Goal: Entertainment & Leisure: Consume media (video, audio)

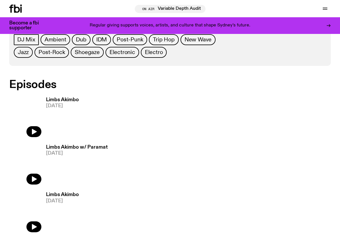
scroll to position [277, 0]
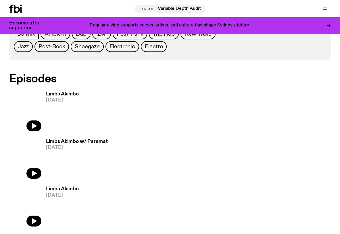
click at [34, 119] on img at bounding box center [25, 110] width 32 height 43
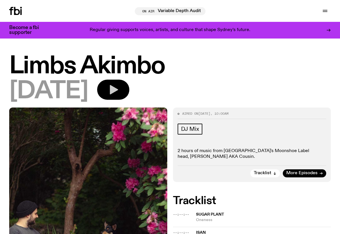
click at [118, 88] on icon "button" at bounding box center [114, 89] width 8 height 9
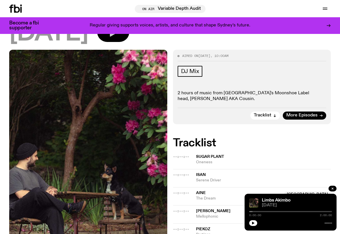
scroll to position [55, 0]
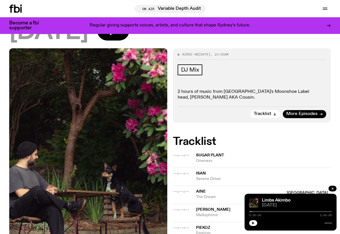
click at [253, 222] on icon "button" at bounding box center [253, 222] width 3 height 3
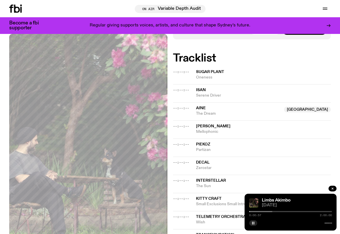
scroll to position [148, 0]
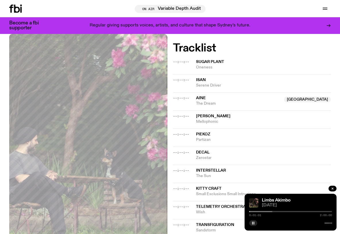
click at [253, 212] on div "0:01:01 2:00:00" at bounding box center [290, 213] width 83 height 7
click at [251, 211] on div at bounding box center [230, 211] width 83 height 1
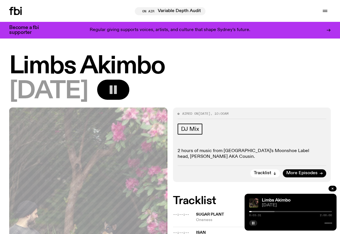
scroll to position [0, 0]
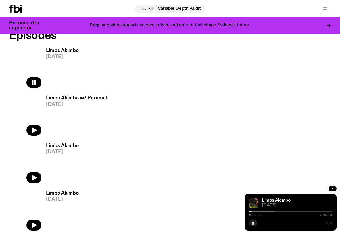
scroll to position [321, 0]
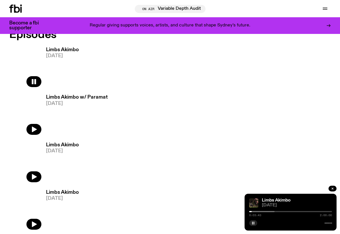
click at [34, 121] on img at bounding box center [25, 113] width 32 height 43
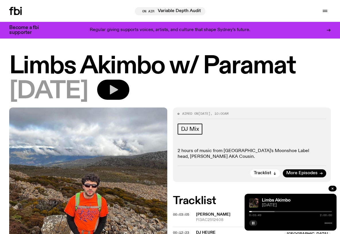
click at [119, 87] on icon "button" at bounding box center [112, 89] width 11 height 11
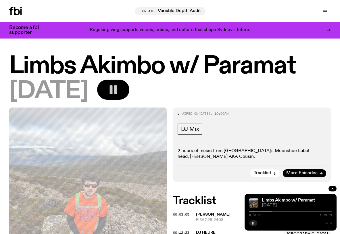
click at [254, 221] on button "button" at bounding box center [253, 223] width 8 height 6
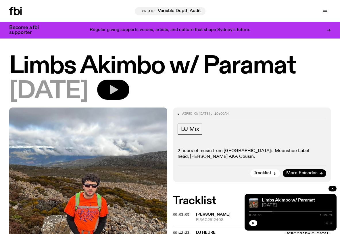
click at [253, 223] on icon "button" at bounding box center [253, 222] width 3 height 3
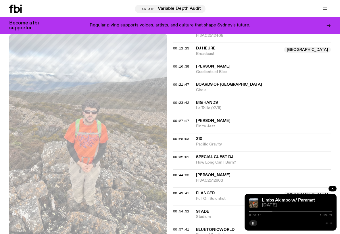
scroll to position [179, 0]
click at [257, 212] on div at bounding box center [230, 211] width 83 height 1
click at [250, 211] on div at bounding box center [215, 211] width 83 height 1
click at [253, 222] on rect "button" at bounding box center [253, 222] width 1 height 3
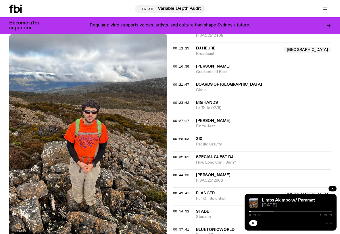
click at [251, 224] on icon "button" at bounding box center [252, 222] width 3 height 3
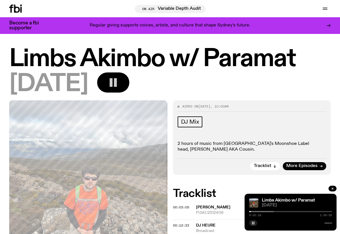
scroll to position [0, 0]
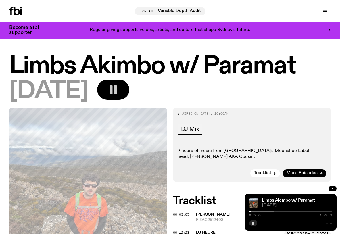
click at [119, 90] on icon "button" at bounding box center [112, 89] width 11 height 11
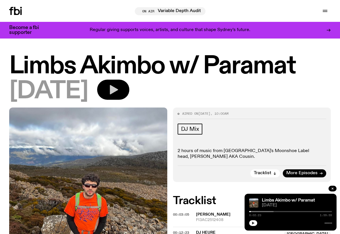
click at [253, 224] on icon "button" at bounding box center [252, 222] width 3 height 3
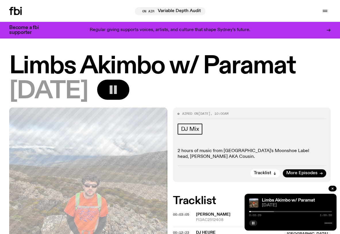
click at [253, 224] on icon "button" at bounding box center [252, 222] width 3 height 3
